Goal: Task Accomplishment & Management: Use online tool/utility

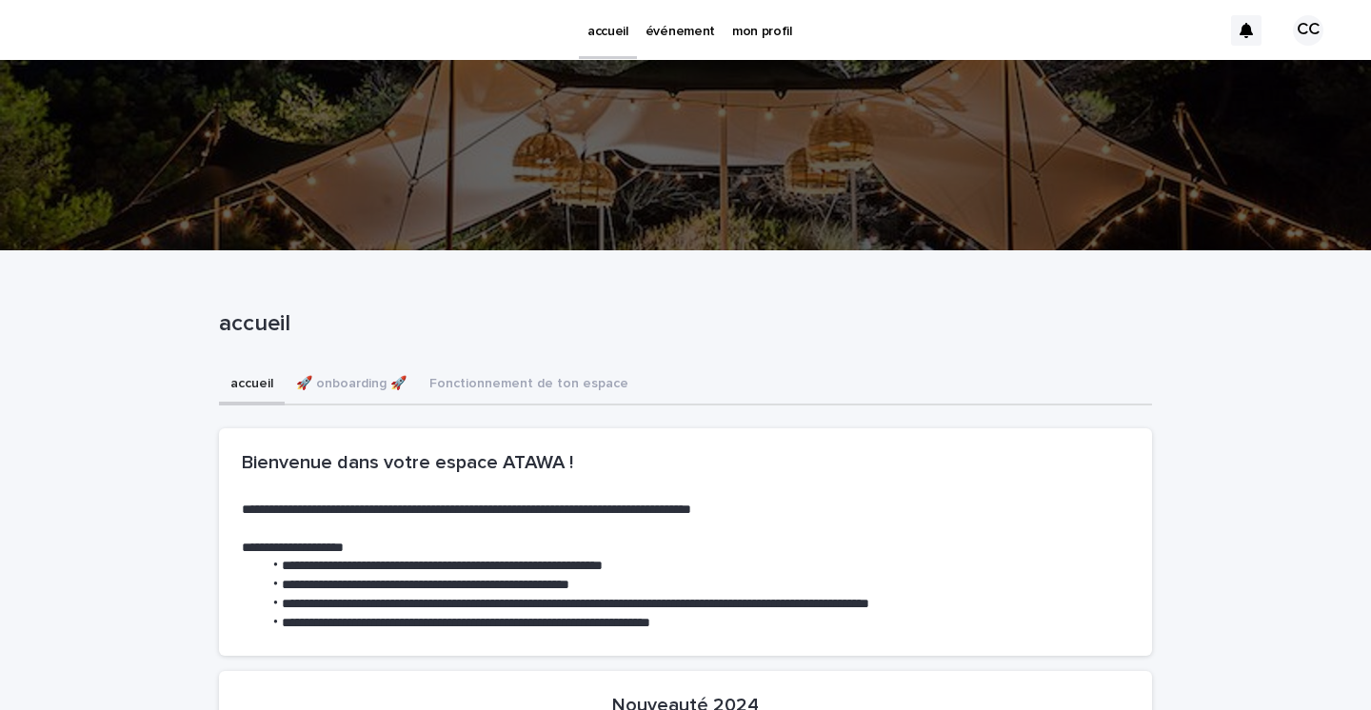
click at [682, 26] on p "événement" at bounding box center [679, 20] width 69 height 40
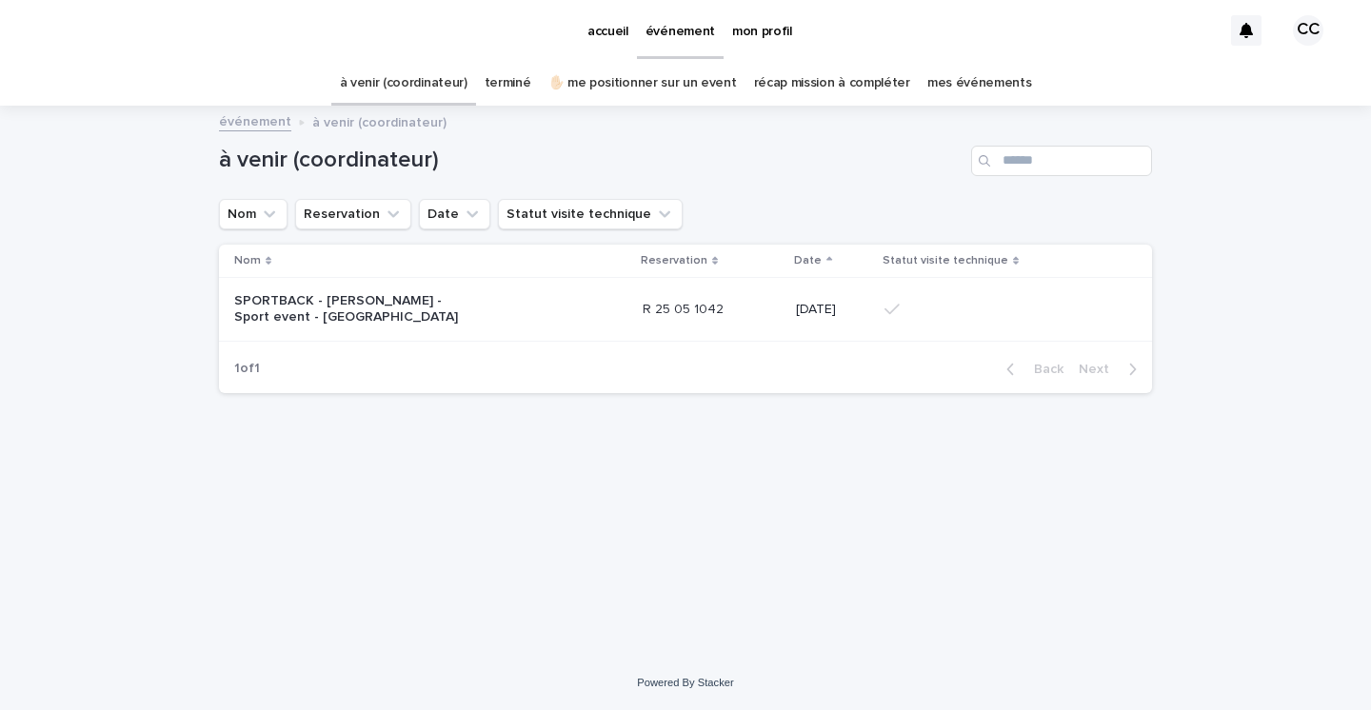
click at [635, 310] on td "R 25 05 1042 R 25 05 1042" at bounding box center [711, 310] width 153 height 64
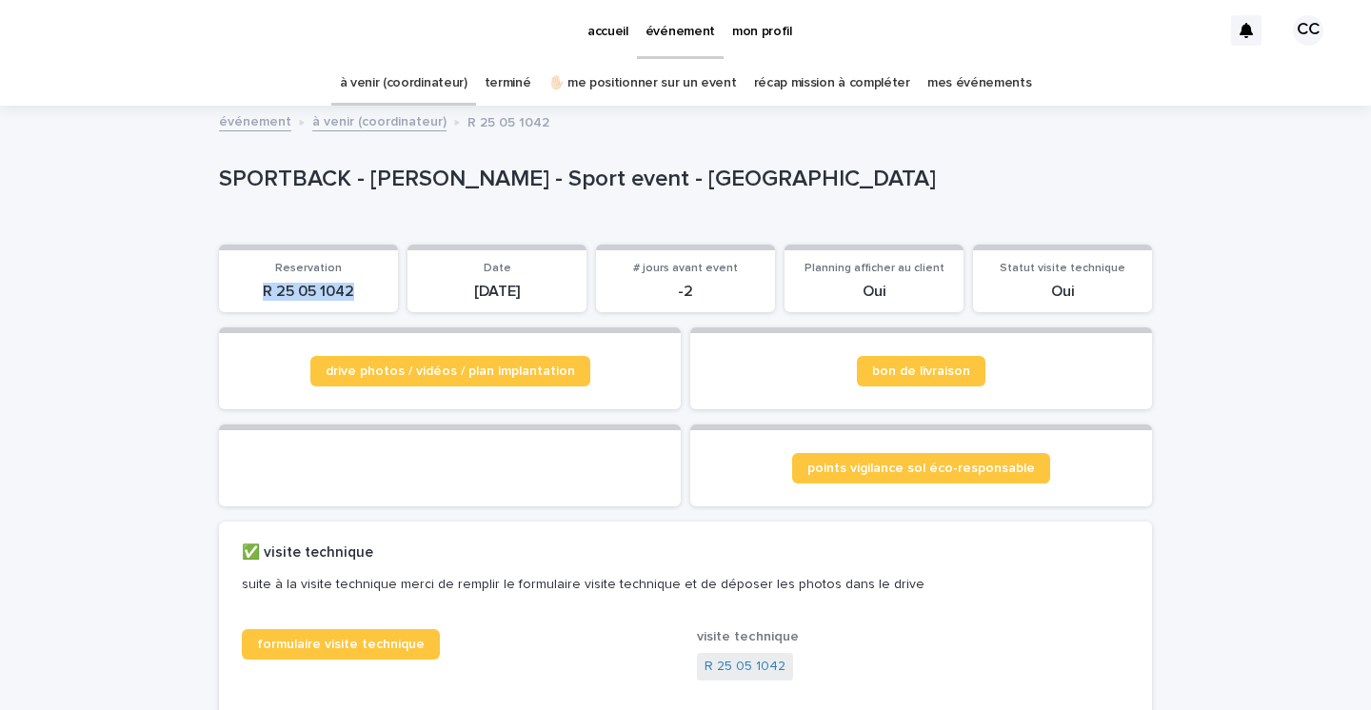
drag, startPoint x: 253, startPoint y: 292, endPoint x: 356, endPoint y: 294, distance: 102.8
click at [356, 294] on p "R 25 05 1042" at bounding box center [308, 292] width 156 height 18
copy p "R 25 05 1042"
click at [837, 85] on link "récap mission à compléter" at bounding box center [832, 83] width 156 height 45
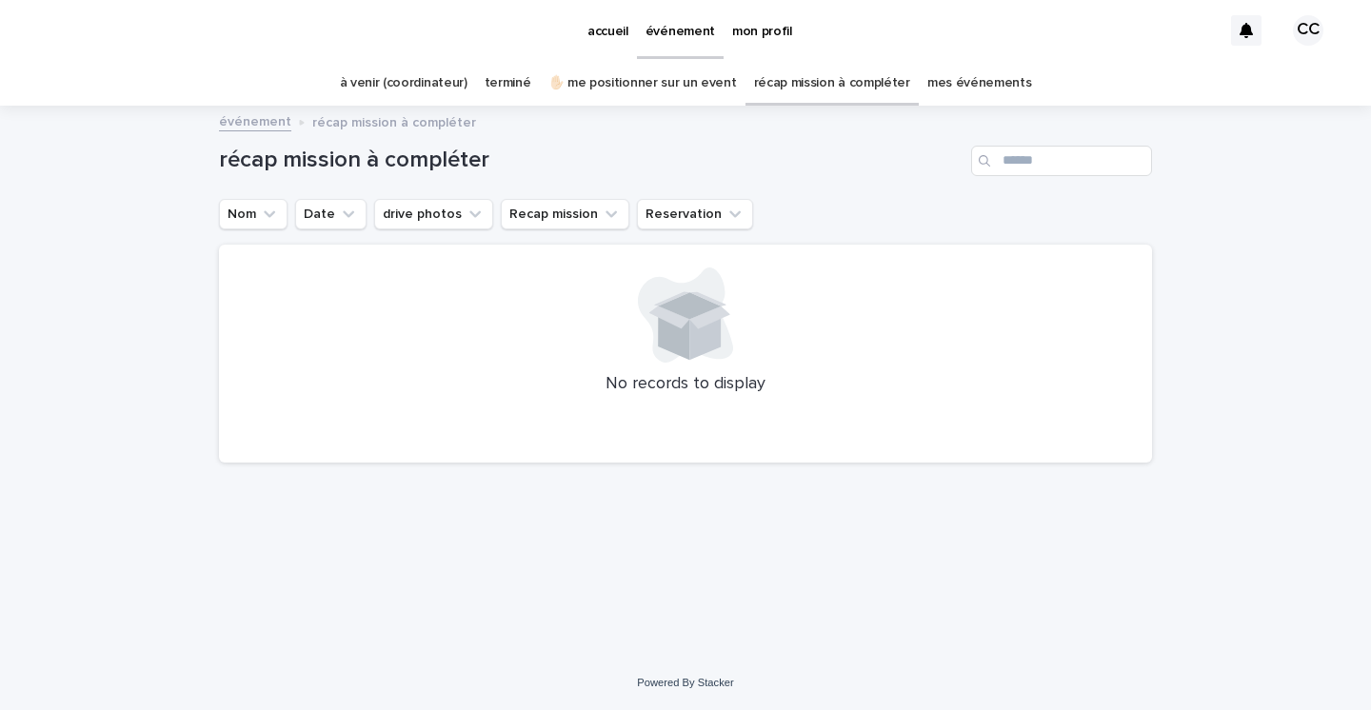
click at [421, 77] on link "à venir (coordinateur)" at bounding box center [404, 83] width 128 height 45
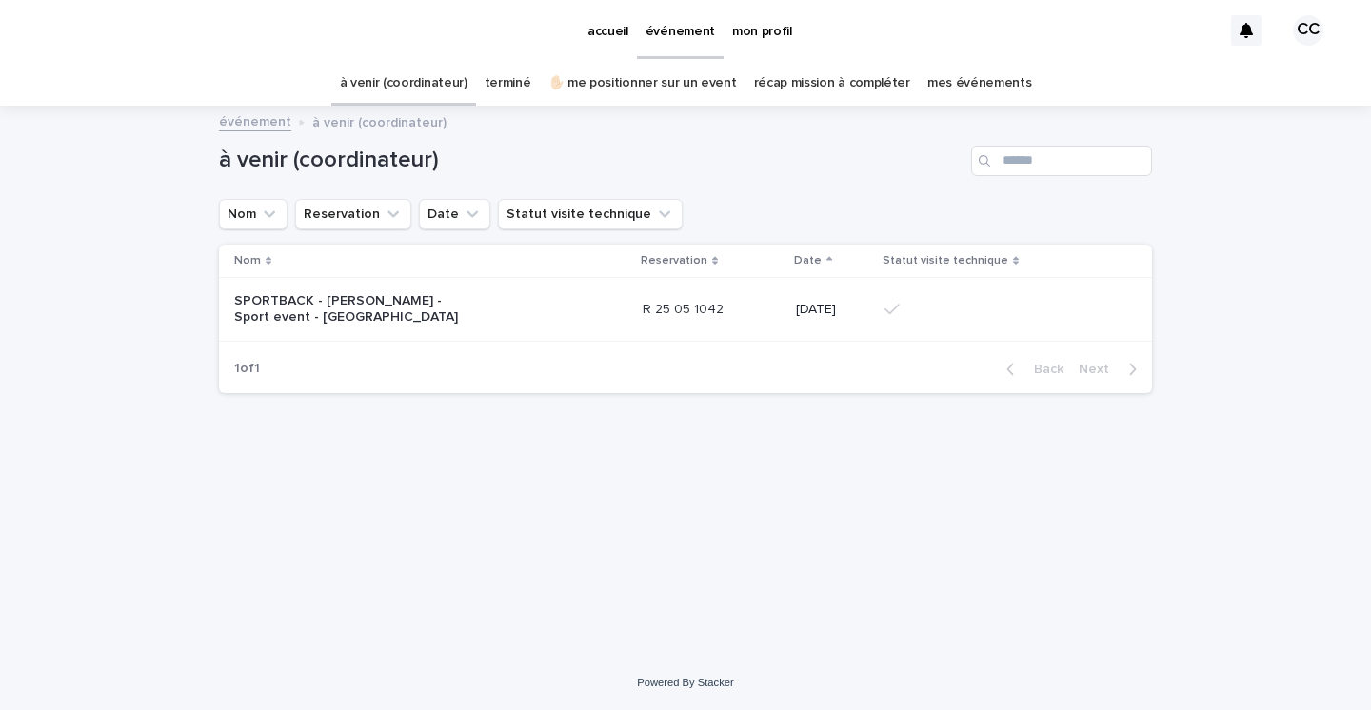
click at [687, 91] on link "✋🏻 me positionner sur un event" at bounding box center [642, 83] width 188 height 45
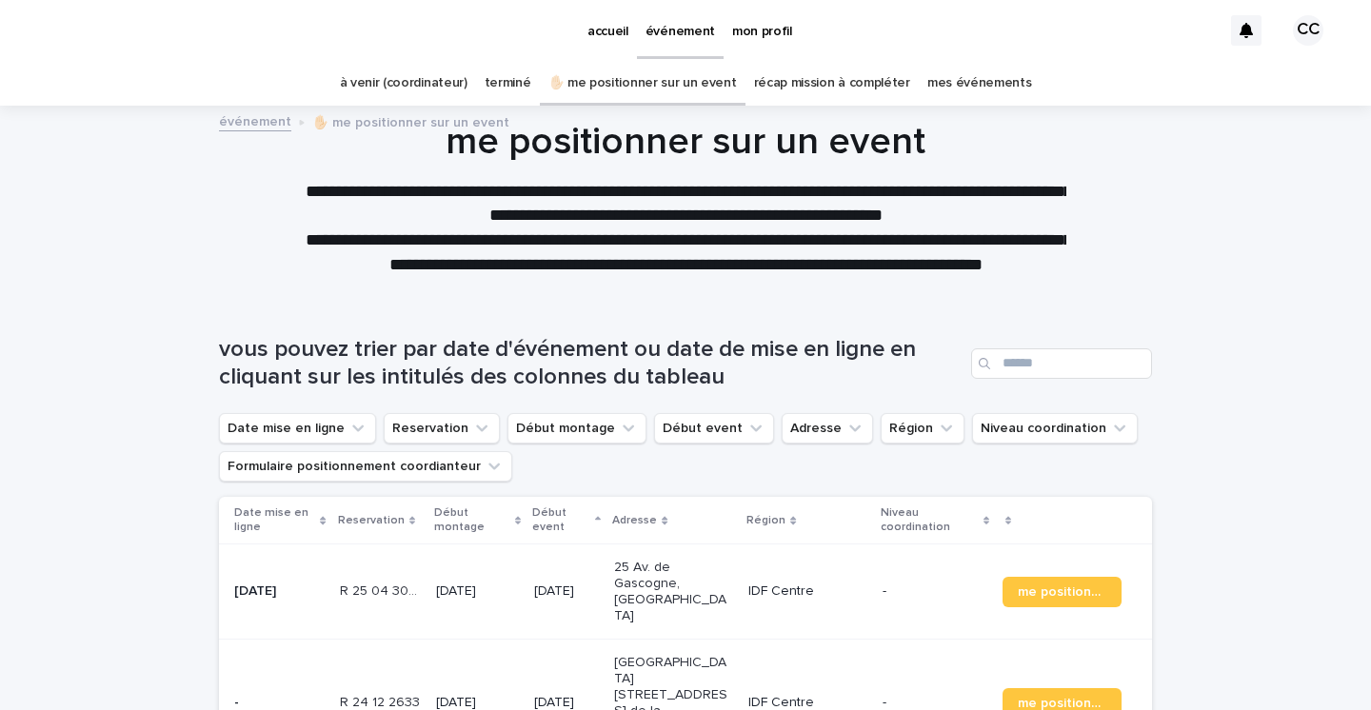
click at [513, 88] on link "terminé" at bounding box center [507, 83] width 47 height 45
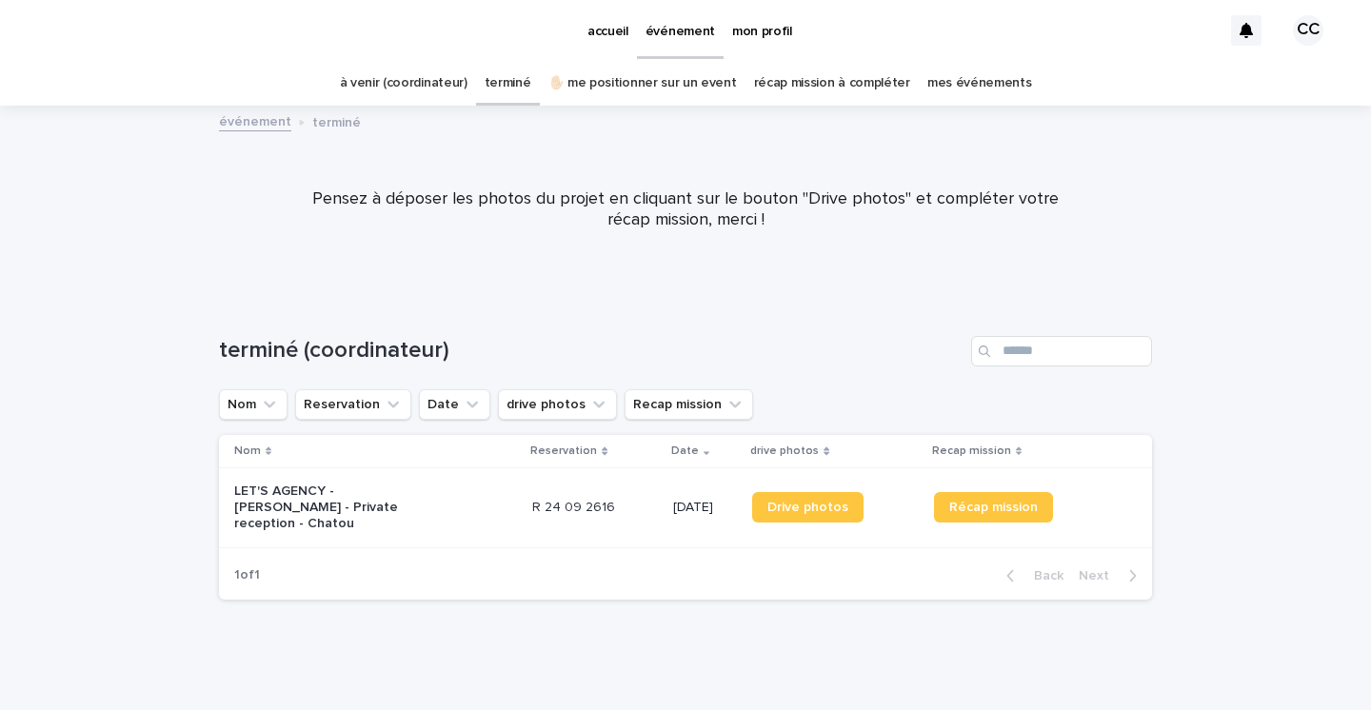
click at [386, 500] on p "LET'S AGENCY - [PERSON_NAME] - Private reception - Chatou" at bounding box center [329, 507] width 190 height 48
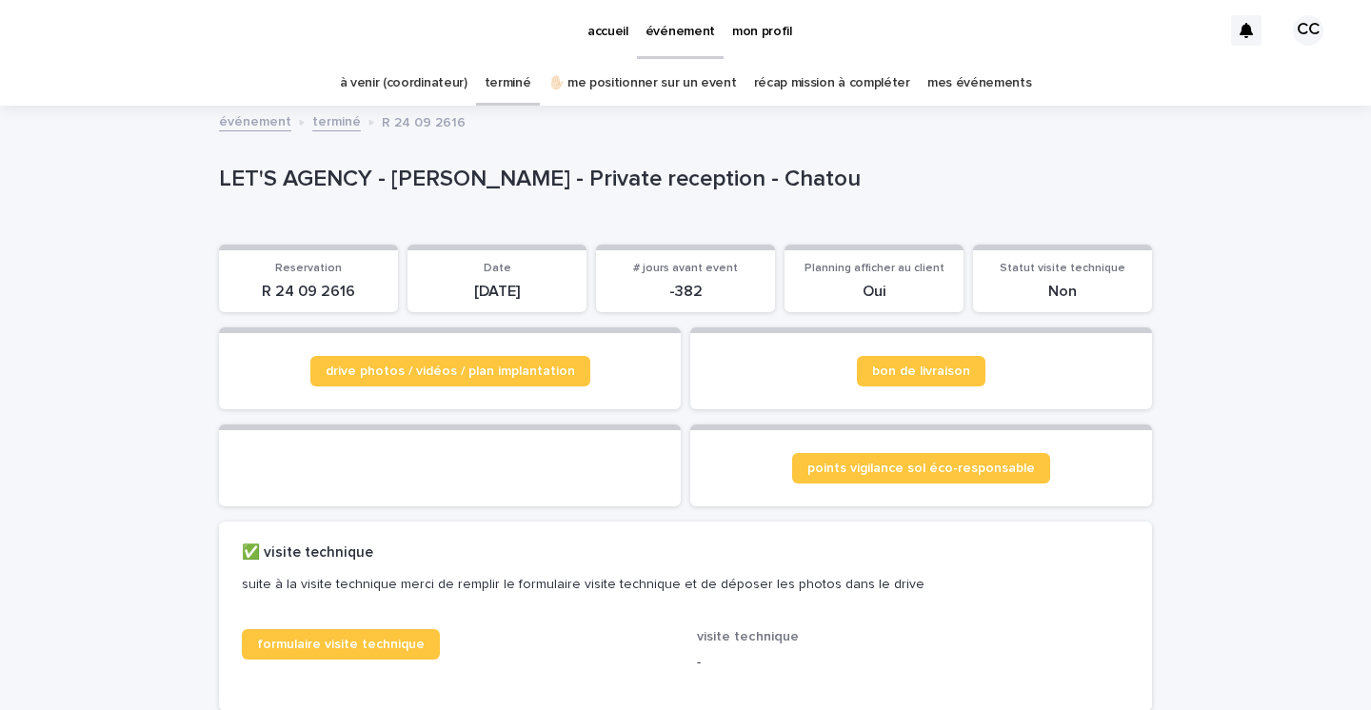
click at [687, 28] on p "événement" at bounding box center [679, 20] width 69 height 40
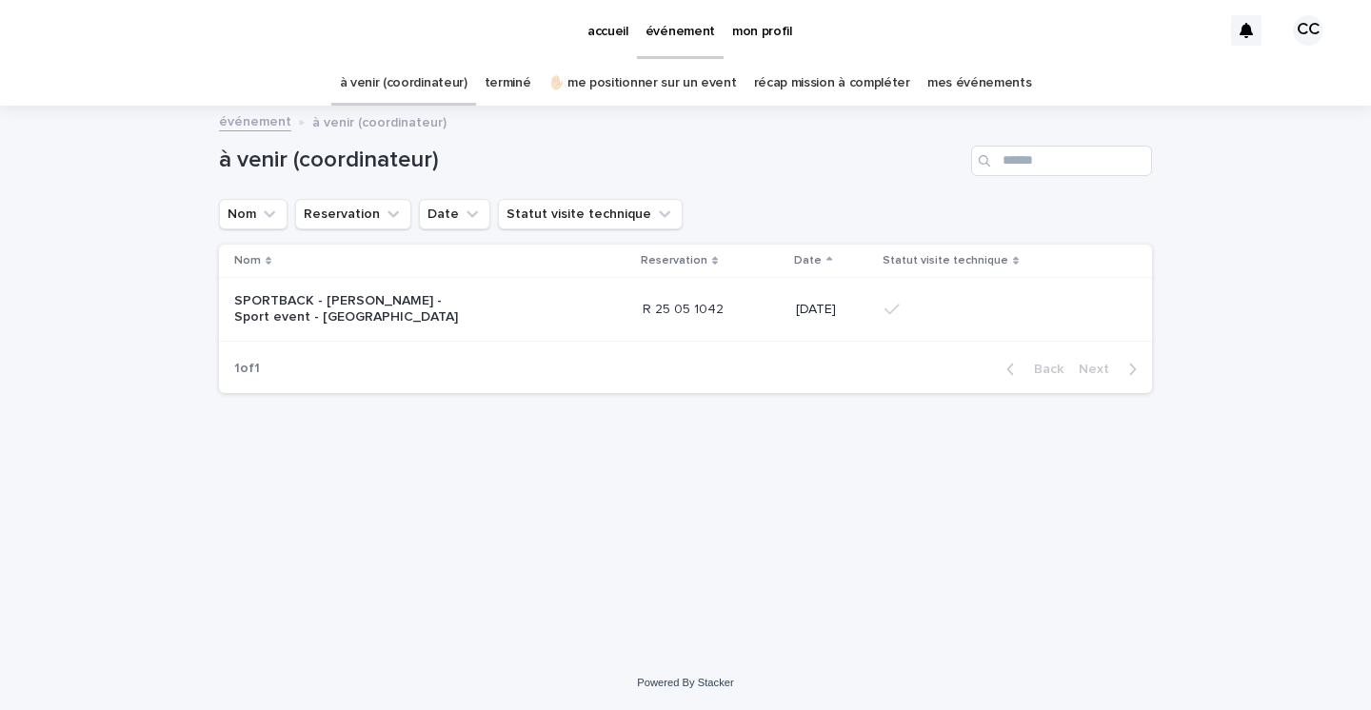
click at [301, 317] on p "SPORTBACK - [PERSON_NAME] - Sport event - [GEOGRAPHIC_DATA]" at bounding box center [353, 309] width 238 height 32
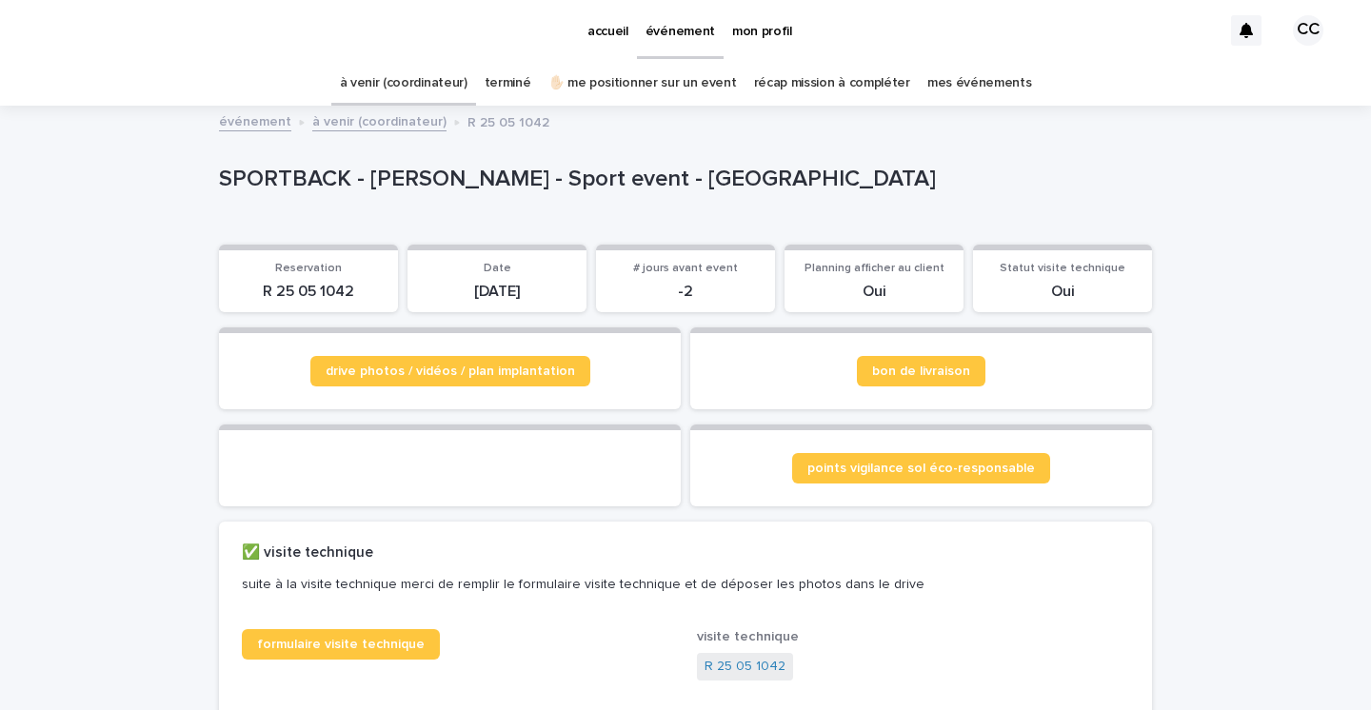
click at [609, 29] on p "accueil" at bounding box center [607, 20] width 41 height 40
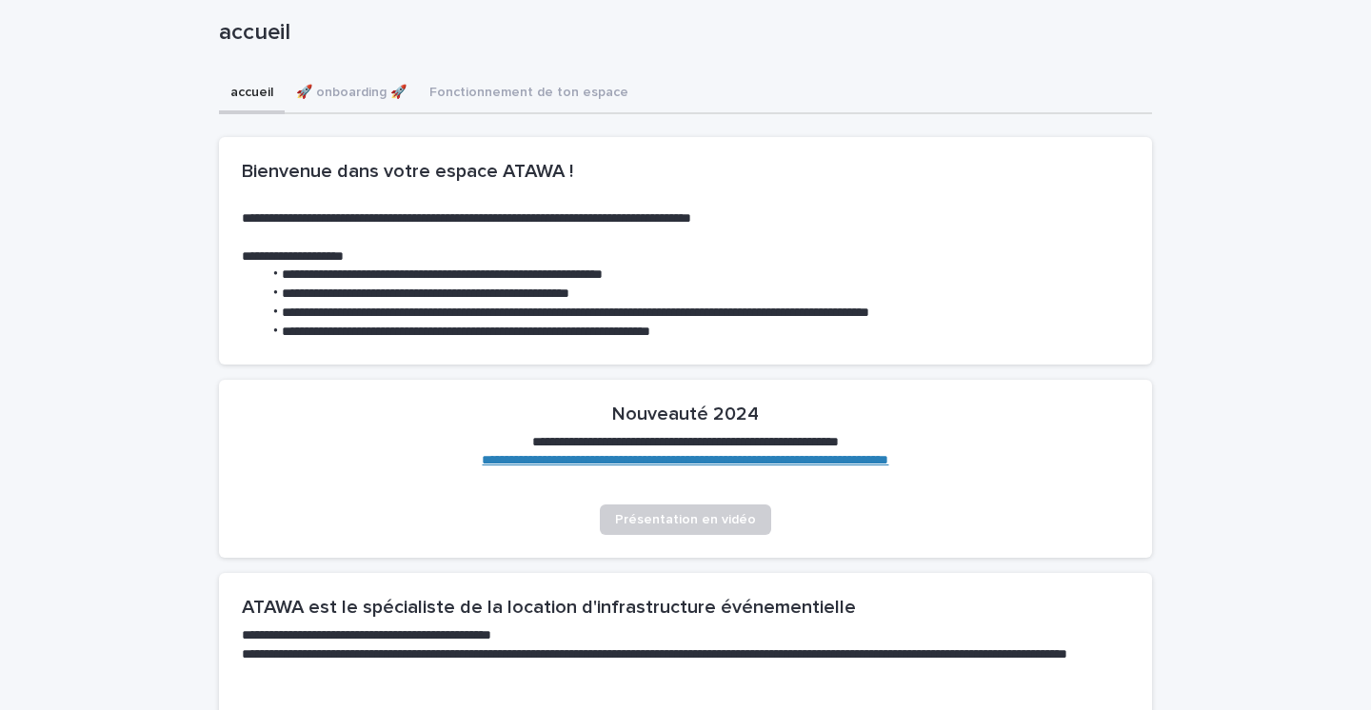
scroll to position [290, 0]
click at [330, 95] on button "🚀 onboarding 🚀" at bounding box center [351, 95] width 133 height 40
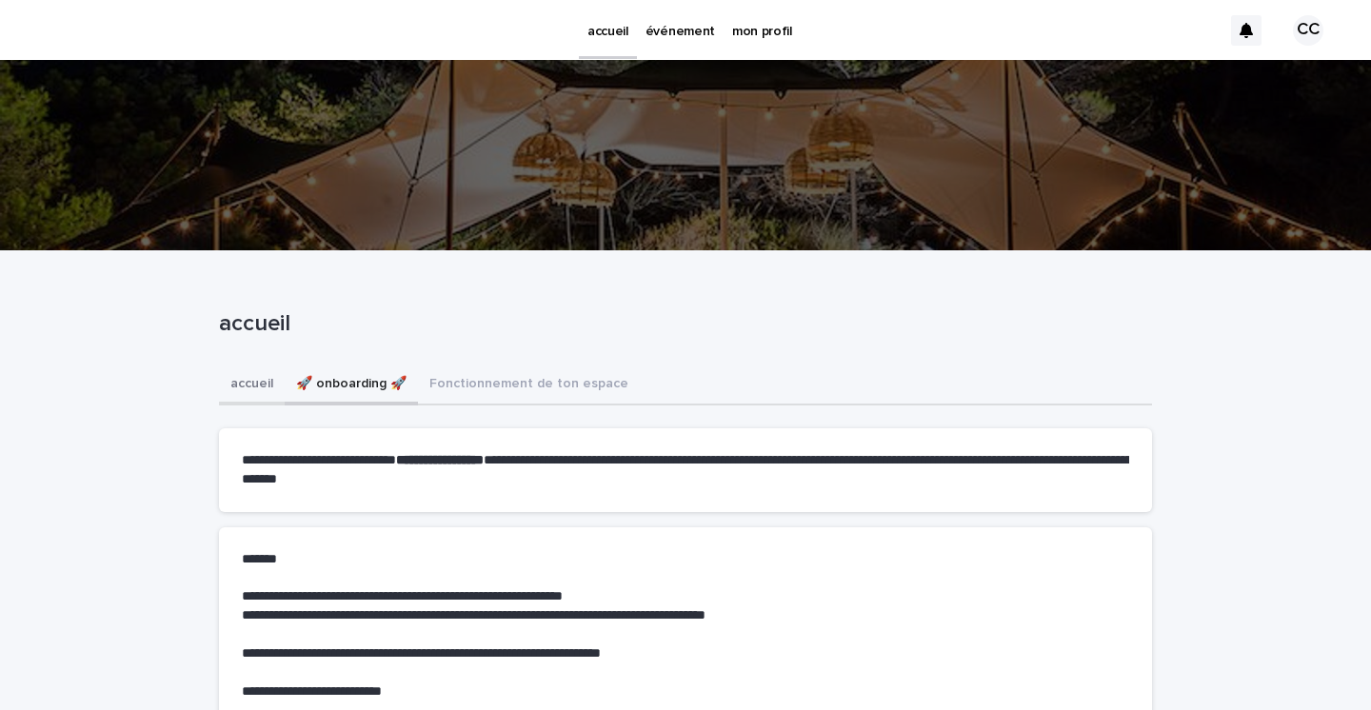
click at [254, 382] on button "accueil" at bounding box center [252, 385] width 66 height 40
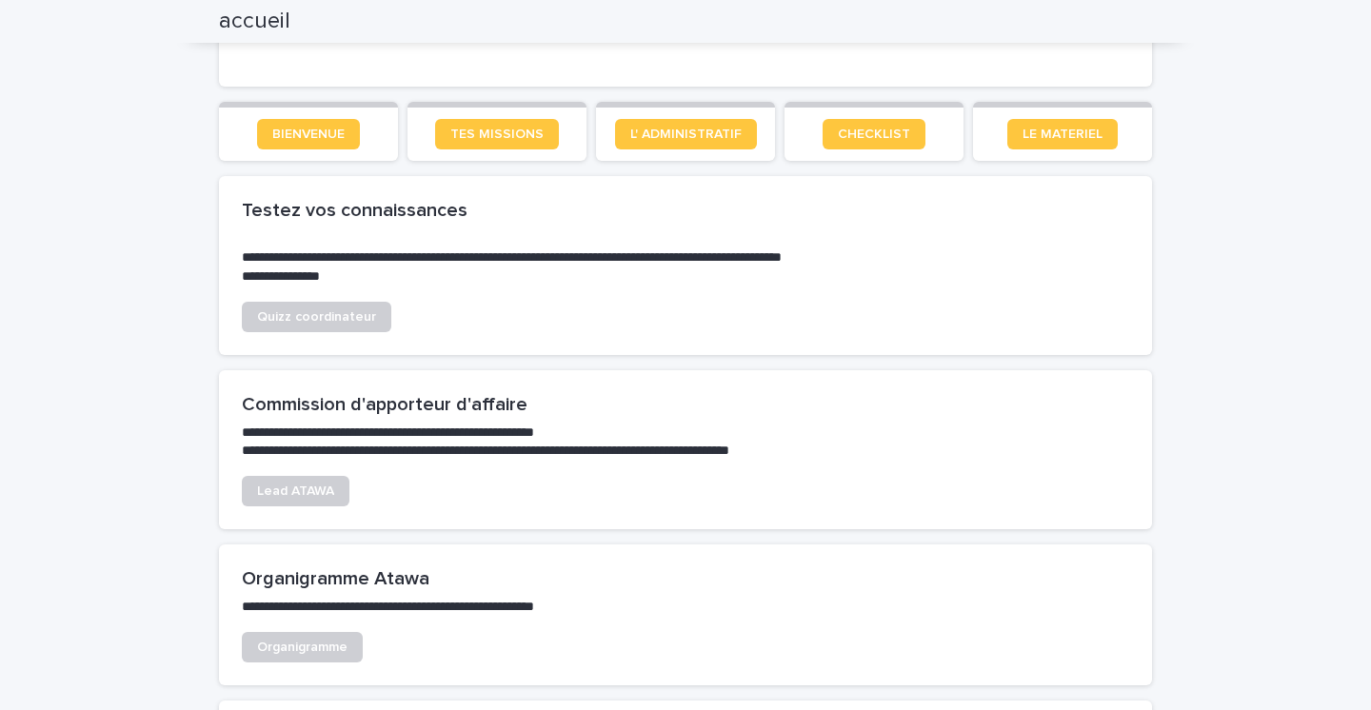
scroll to position [1217, 0]
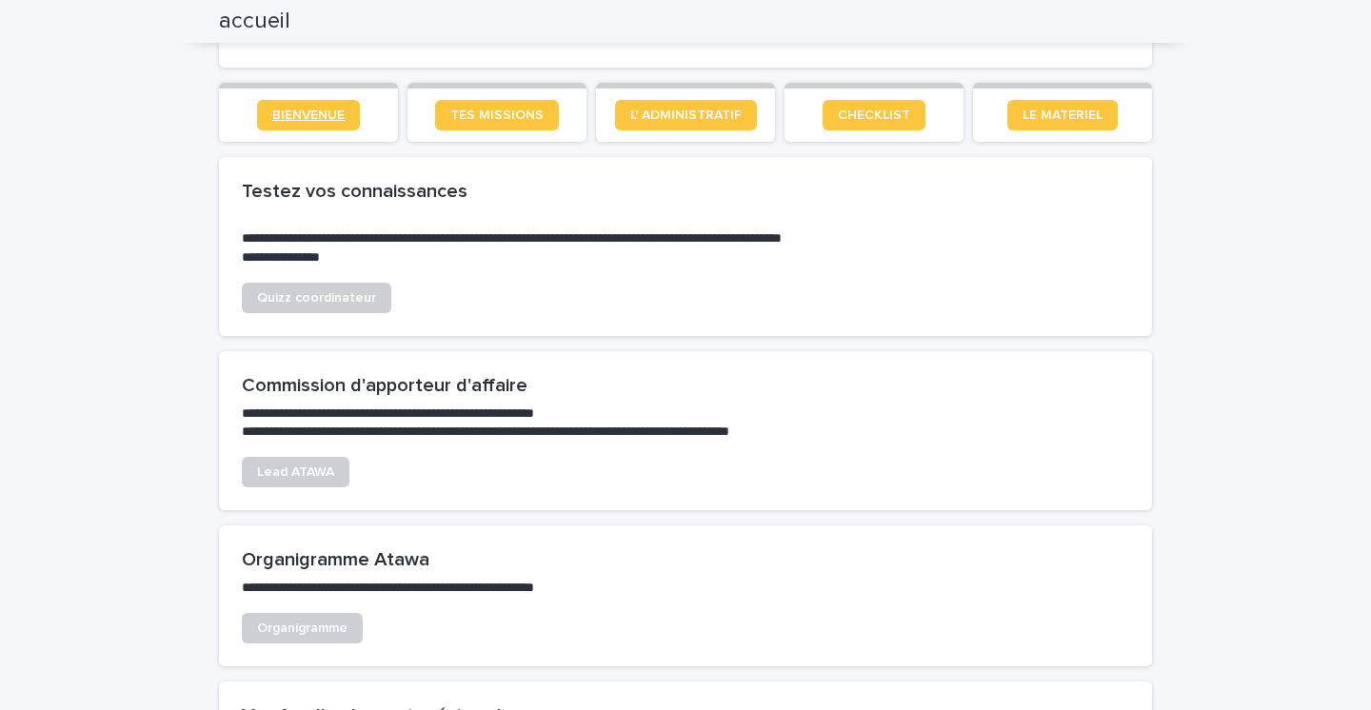
click at [311, 114] on span "BIENVENUE" at bounding box center [308, 114] width 72 height 13
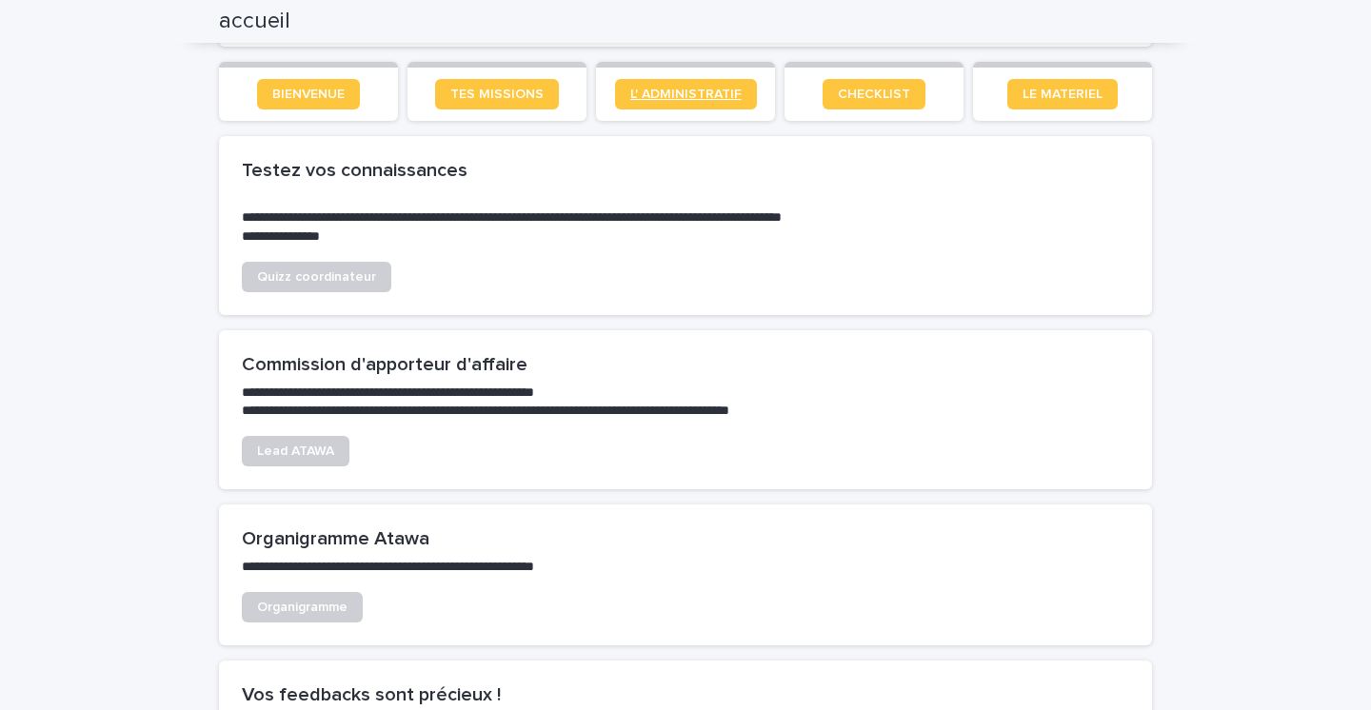
click at [718, 89] on span "L' ADMINISTRATIF" at bounding box center [685, 94] width 111 height 13
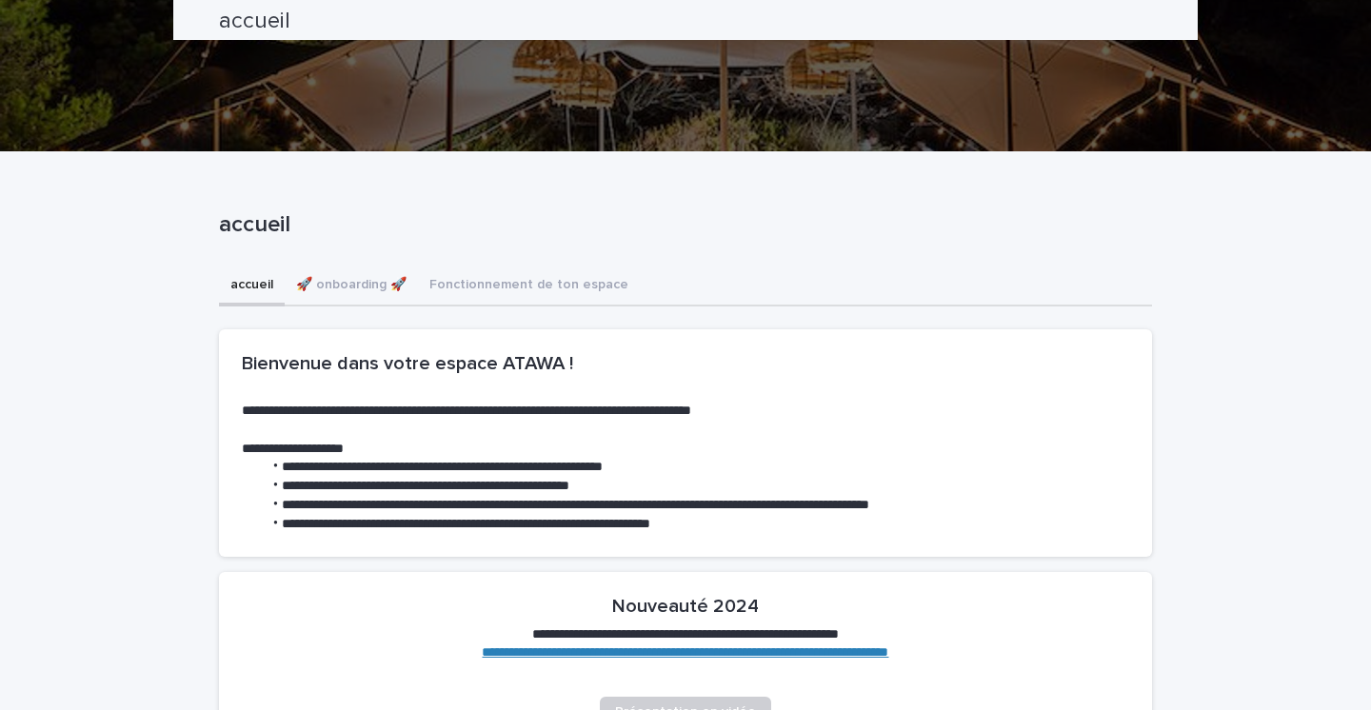
scroll to position [0, 0]
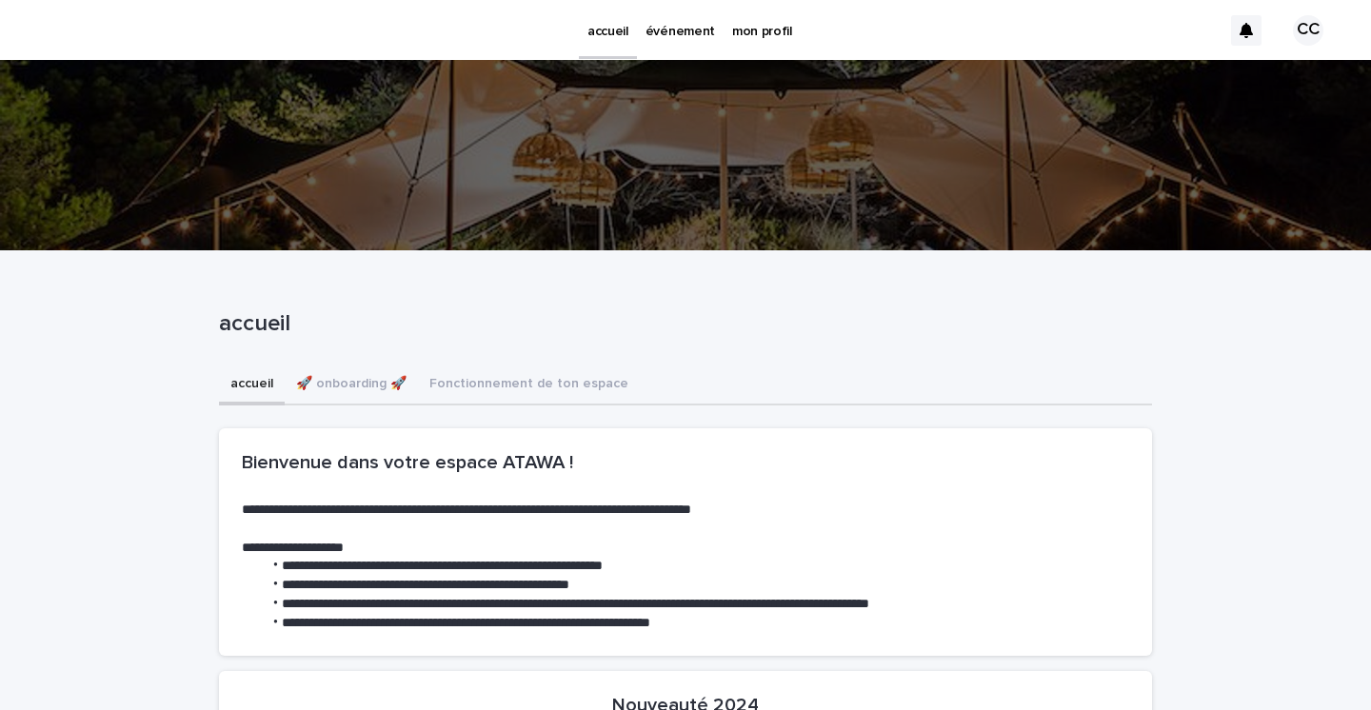
click at [774, 23] on p "mon profil" at bounding box center [762, 20] width 60 height 40
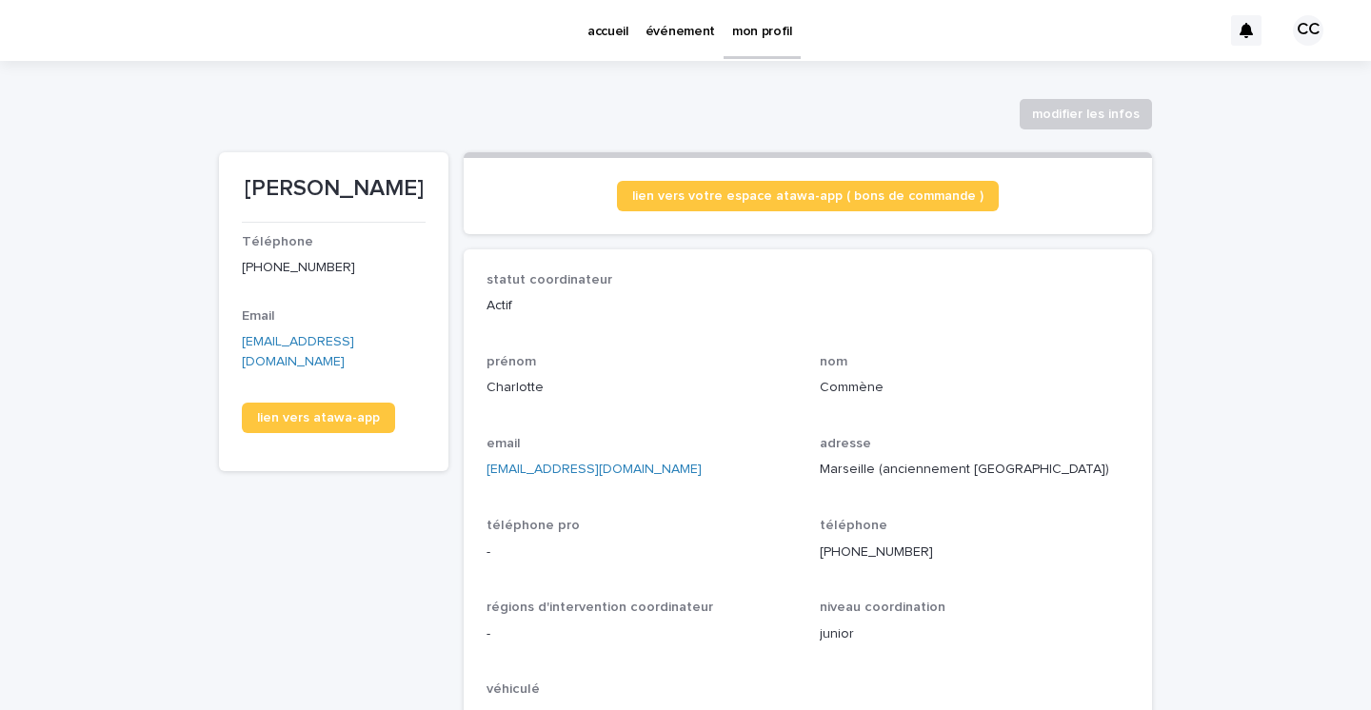
click at [696, 32] on p "événement" at bounding box center [679, 20] width 69 height 40
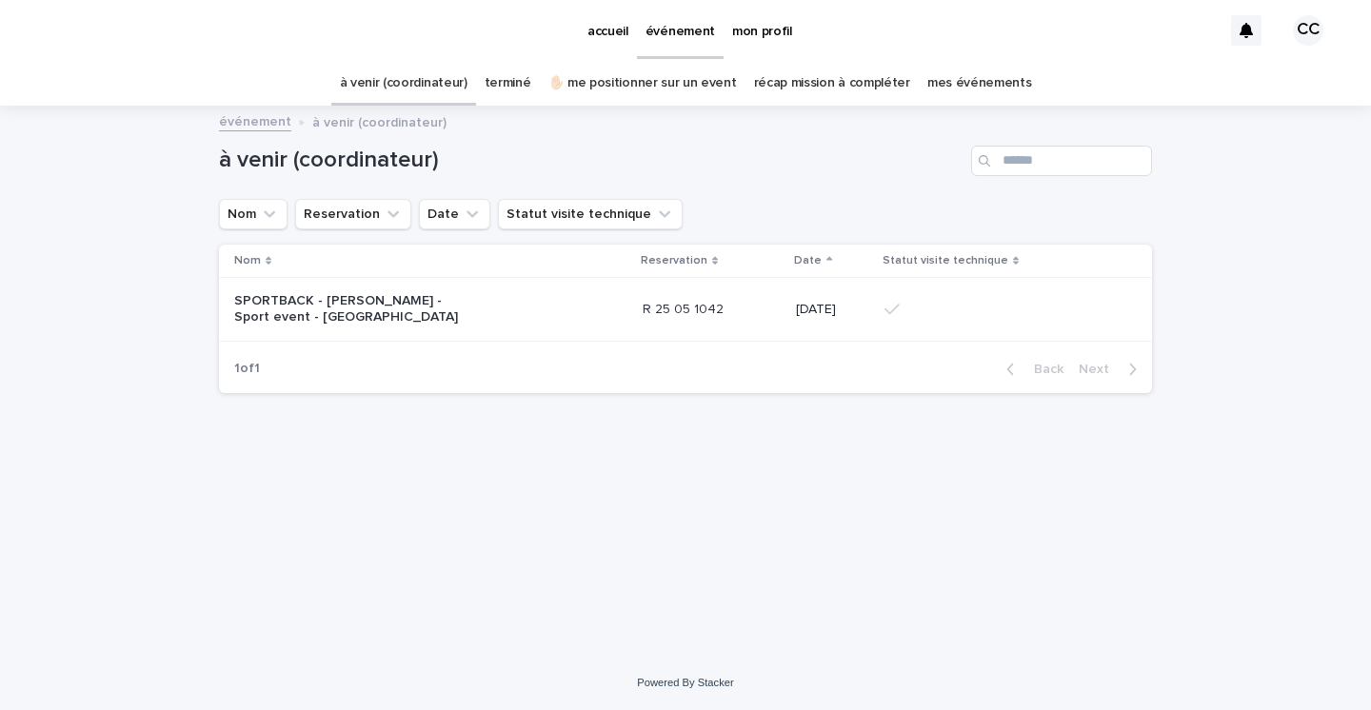
click at [680, 19] on p "événement" at bounding box center [679, 20] width 69 height 40
click at [354, 310] on p "SPORTBACK - [PERSON_NAME] - Sport event - [GEOGRAPHIC_DATA]" at bounding box center [353, 309] width 238 height 32
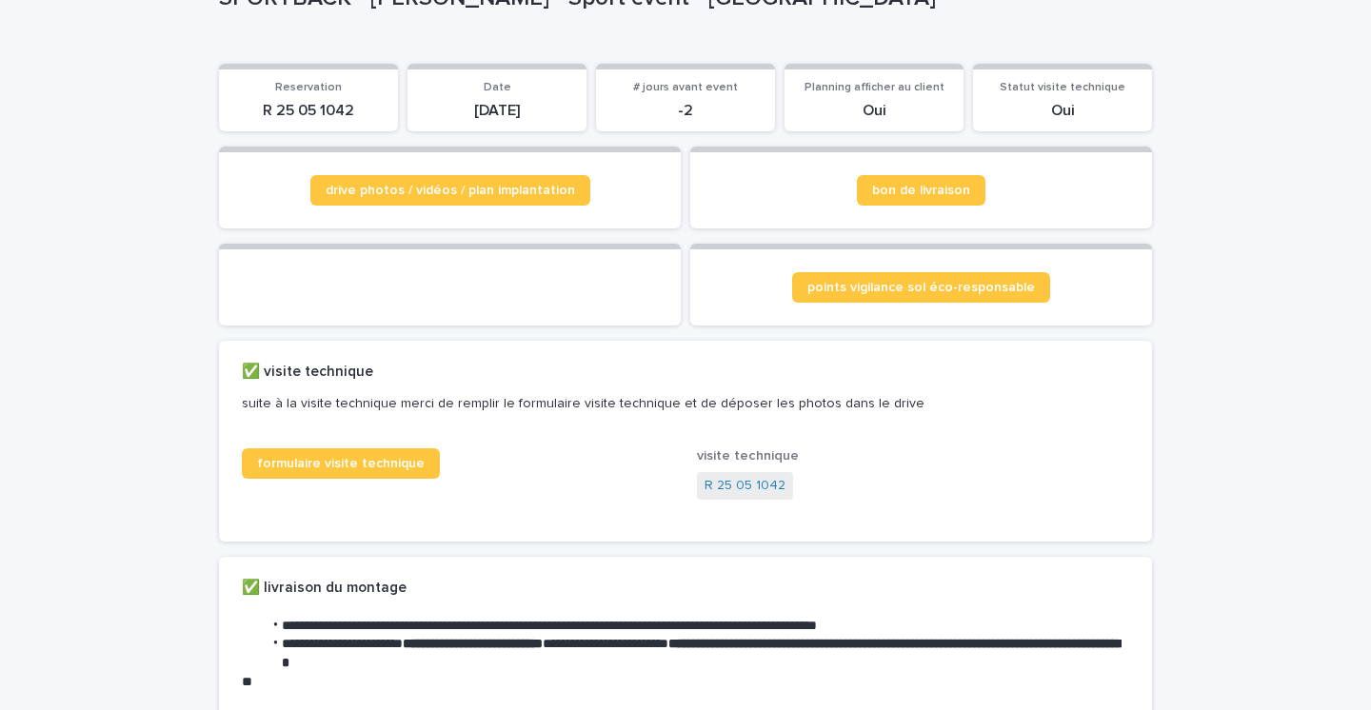
scroll to position [276, 0]
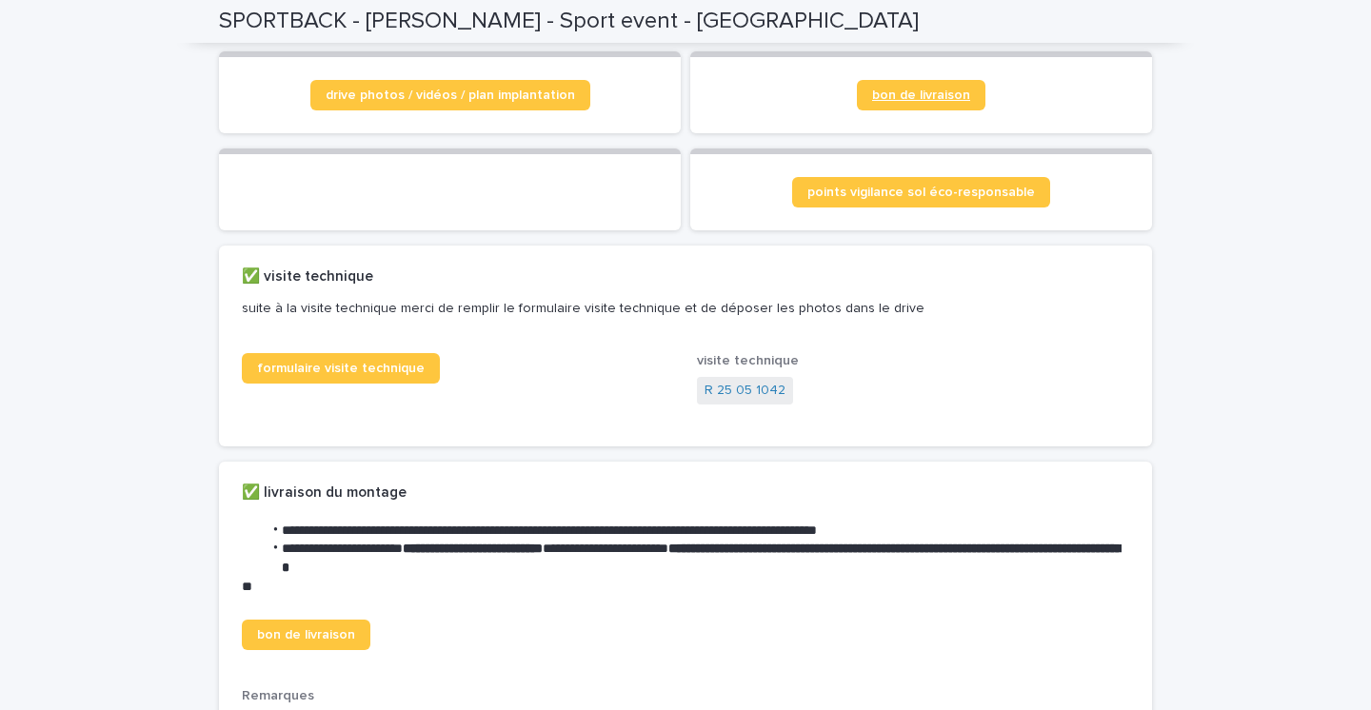
click at [925, 91] on span "bon de livraison" at bounding box center [921, 95] width 98 height 13
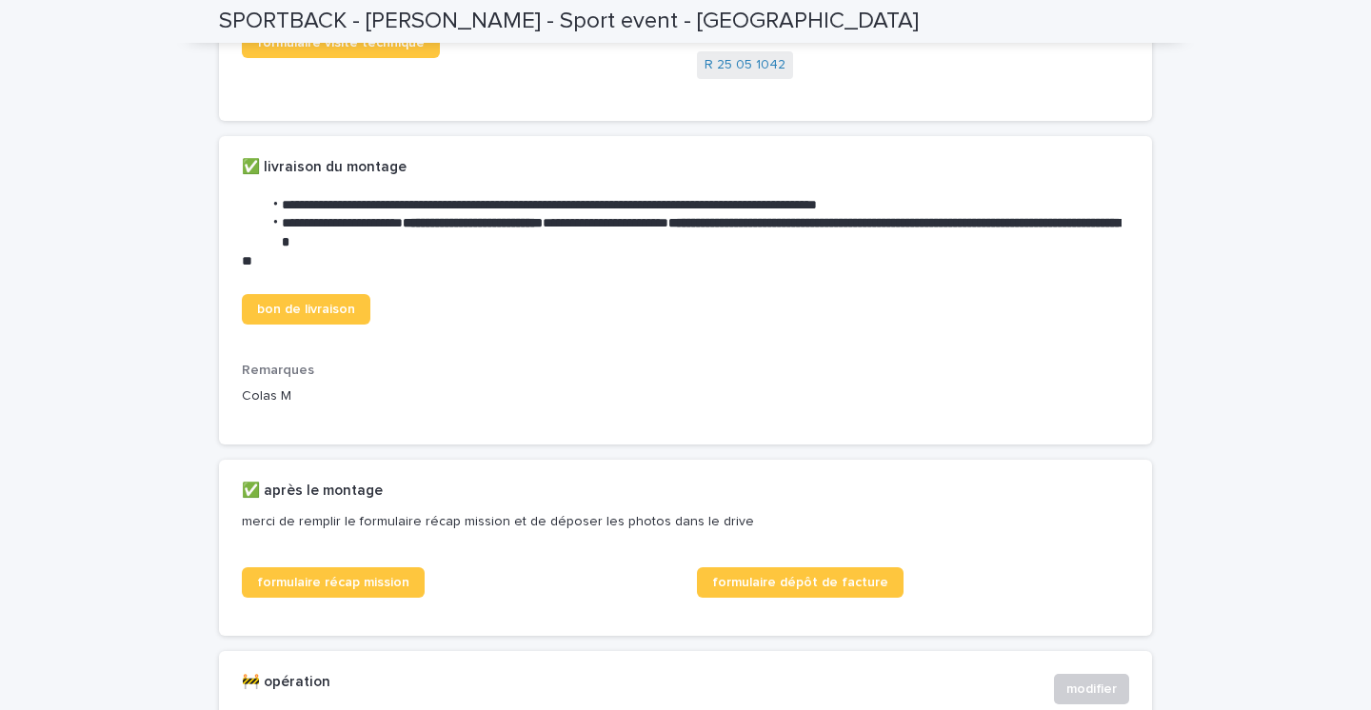
scroll to position [597, 0]
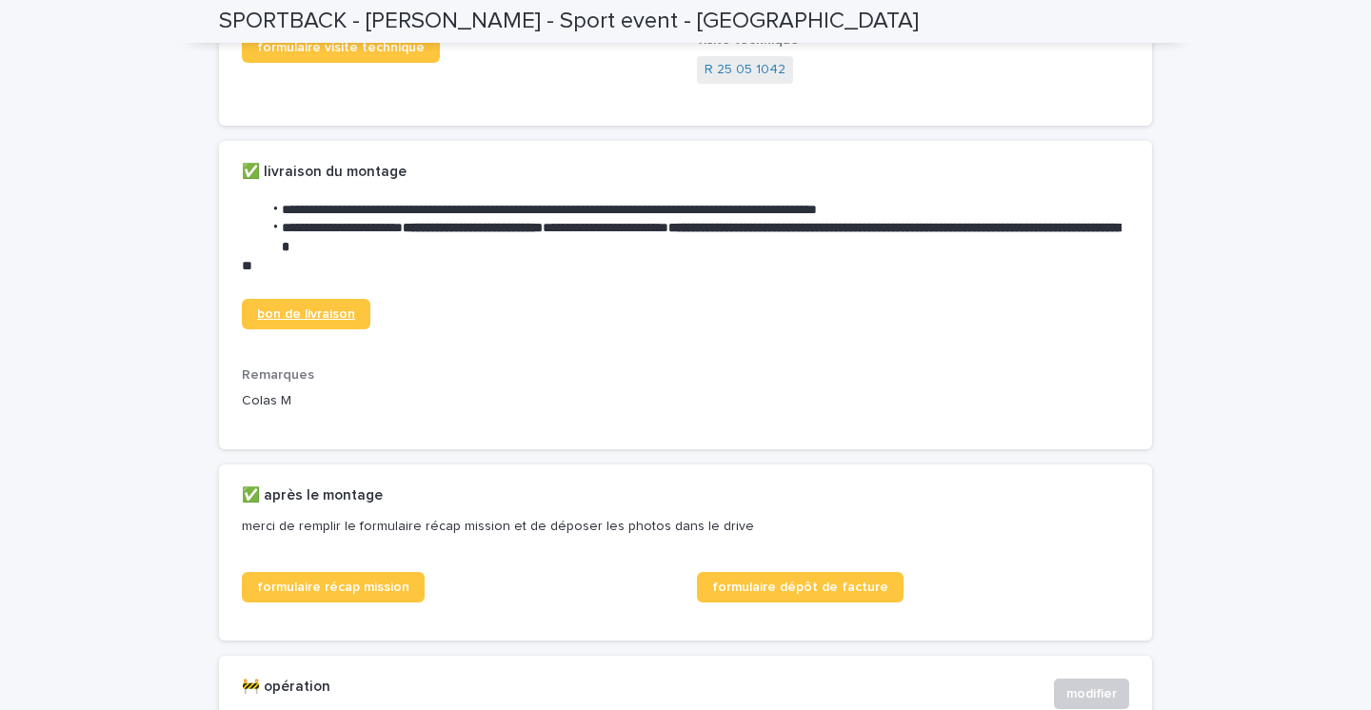
click at [321, 321] on span "bon de livraison" at bounding box center [306, 313] width 98 height 13
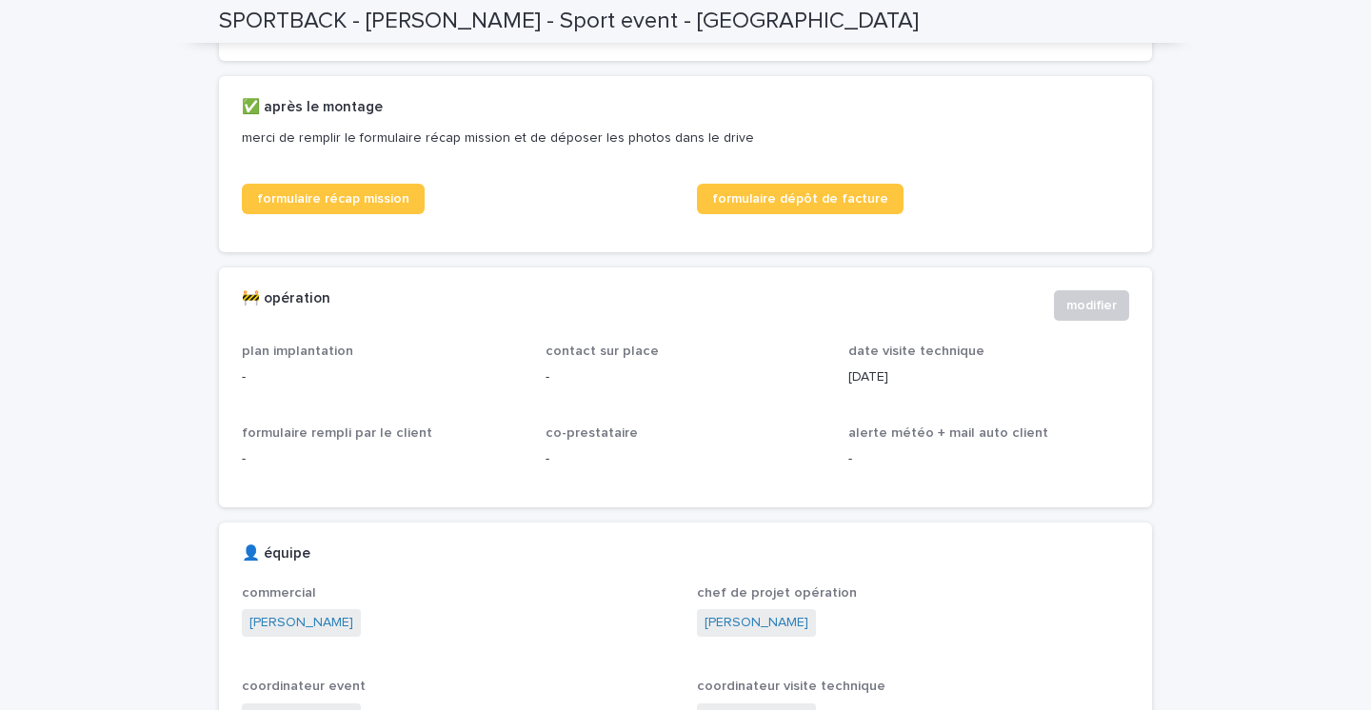
scroll to position [1125, 0]
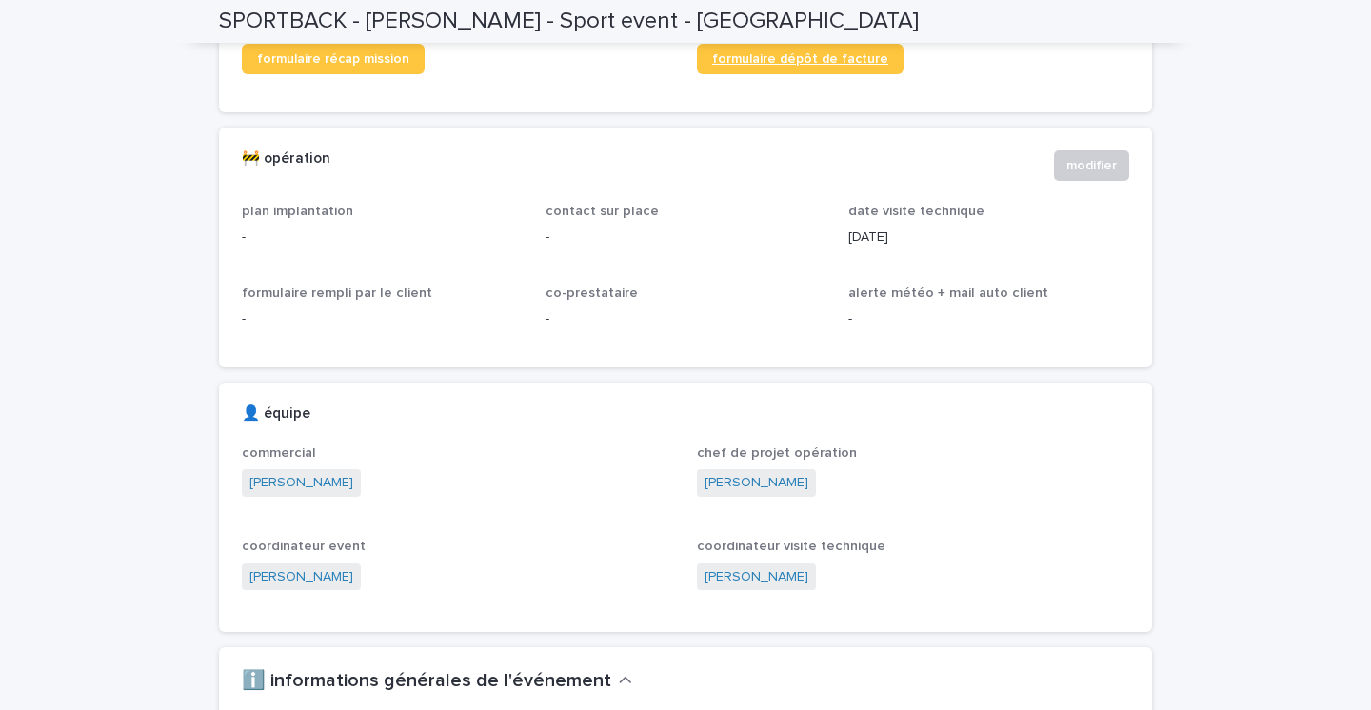
click at [829, 66] on span "formulaire dépôt de facture" at bounding box center [800, 58] width 176 height 13
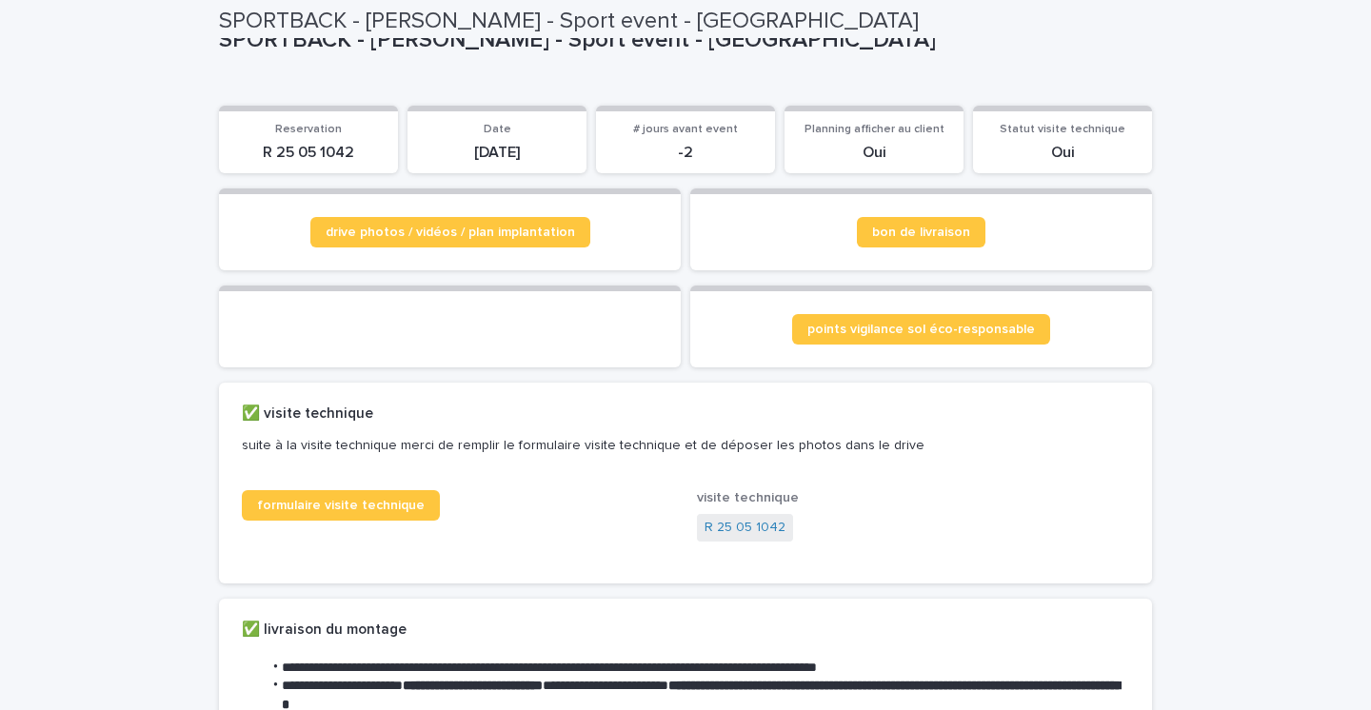
scroll to position [0, 0]
